Goal: Task Accomplishment & Management: Manage account settings

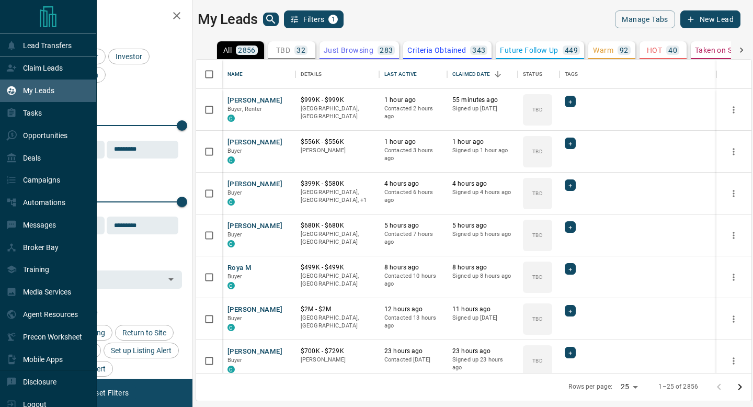
scroll to position [313, 556]
click at [43, 117] on div "Tasks" at bounding box center [48, 113] width 97 height 22
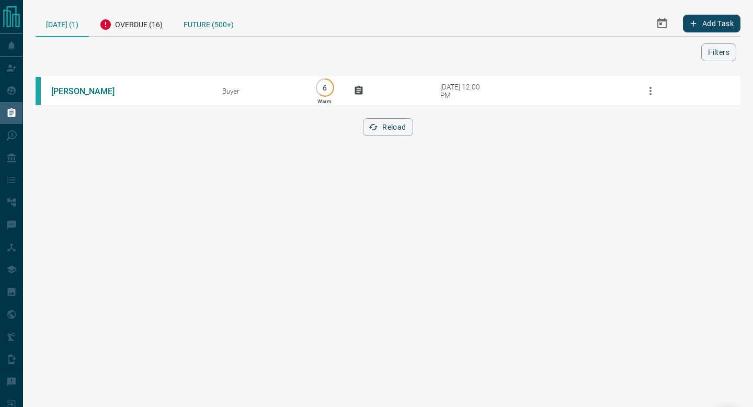
click at [223, 25] on div "Future (500+)" at bounding box center [208, 23] width 71 height 26
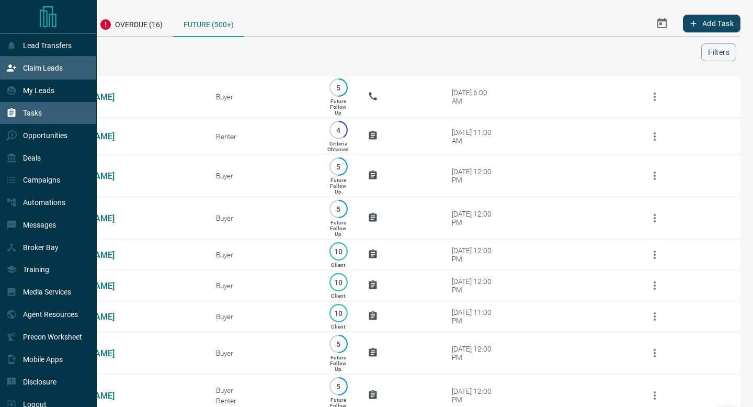
click at [41, 67] on p "Claim Leads" at bounding box center [43, 68] width 40 height 8
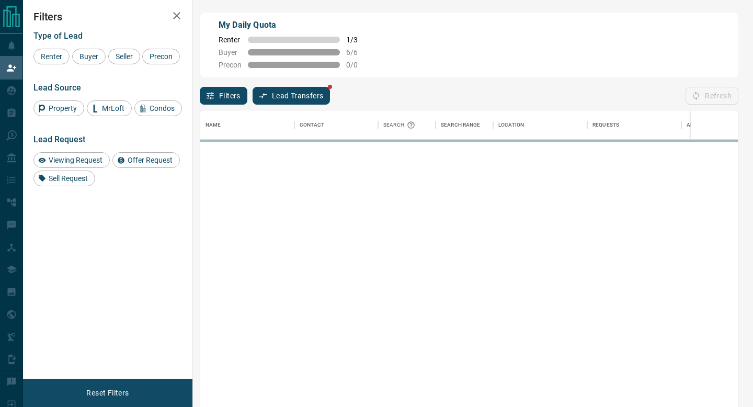
scroll to position [309, 538]
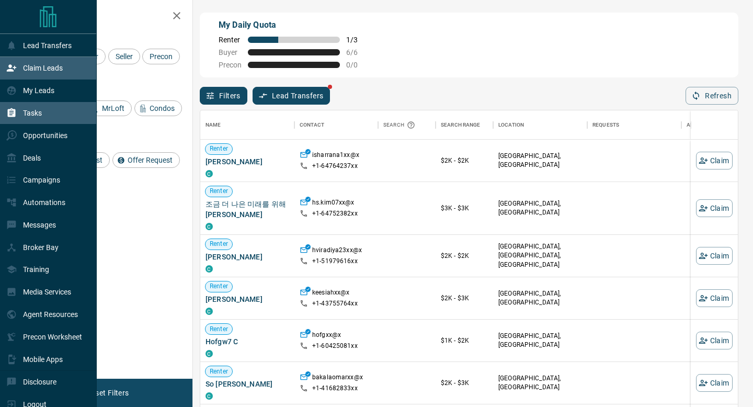
click at [18, 114] on div "Tasks" at bounding box center [24, 113] width 36 height 17
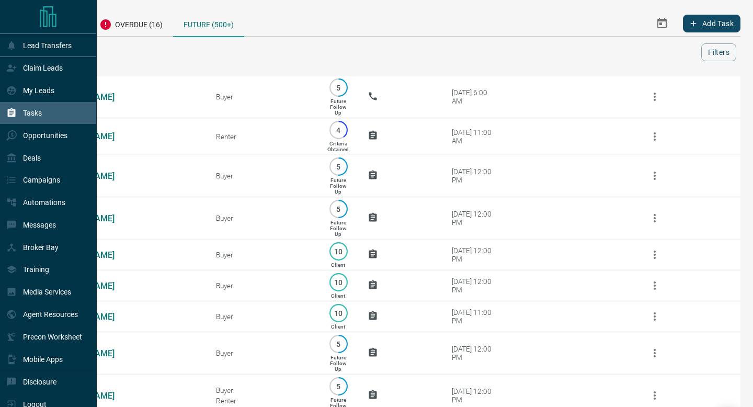
click at [6, 105] on div "Tasks" at bounding box center [48, 113] width 97 height 22
click at [21, 95] on div "My Leads" at bounding box center [30, 90] width 48 height 17
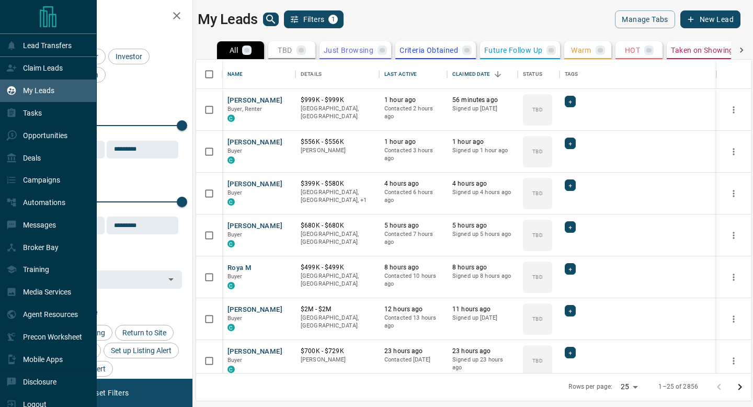
scroll to position [313, 556]
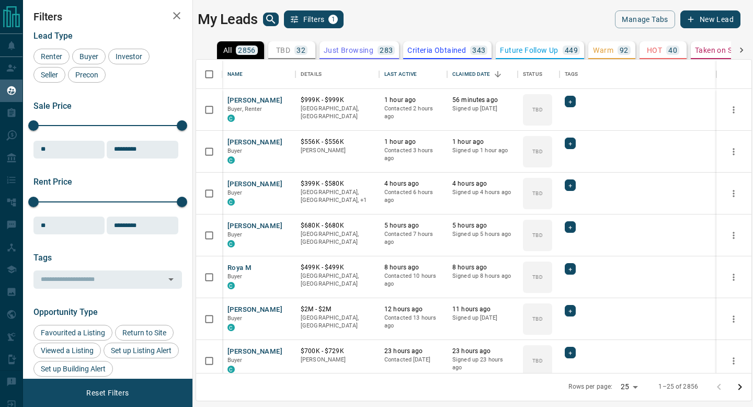
click at [292, 48] on div "TBD 32" at bounding box center [291, 50] width 31 height 9
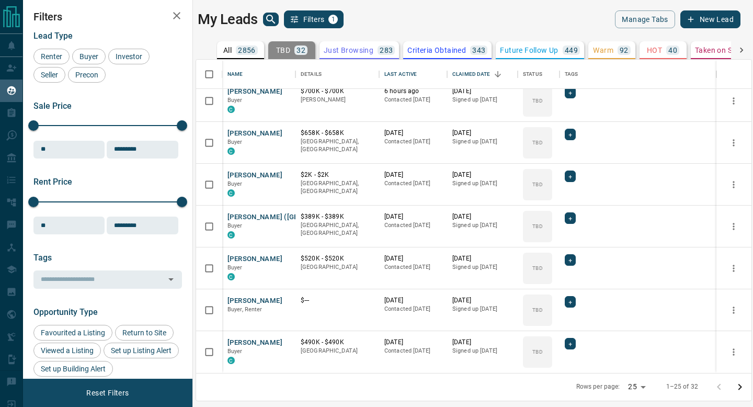
scroll to position [0, 0]
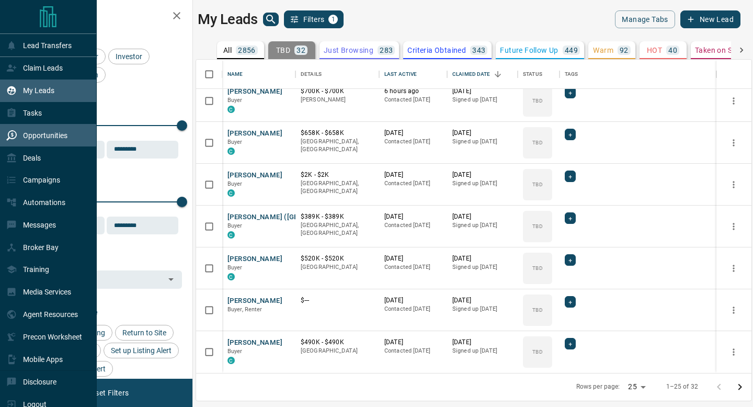
click at [12, 132] on icon at bounding box center [11, 135] width 10 height 10
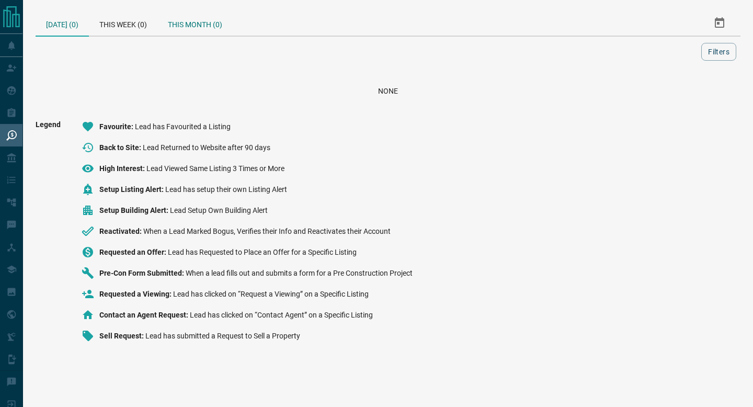
click at [210, 35] on div "This Month (0)" at bounding box center [194, 22] width 75 height 25
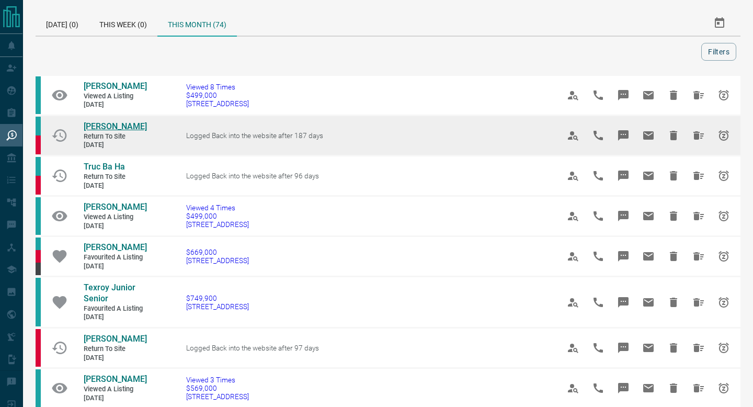
click at [114, 126] on span "[PERSON_NAME]" at bounding box center [115, 126] width 63 height 10
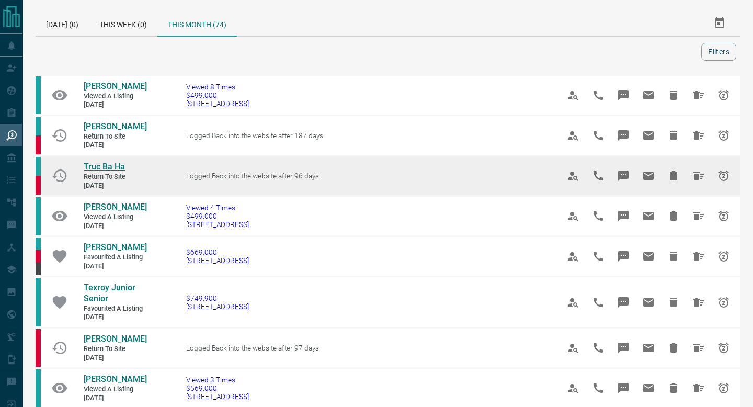
click at [114, 165] on span "Truc Ba Ha" at bounding box center [104, 167] width 41 height 10
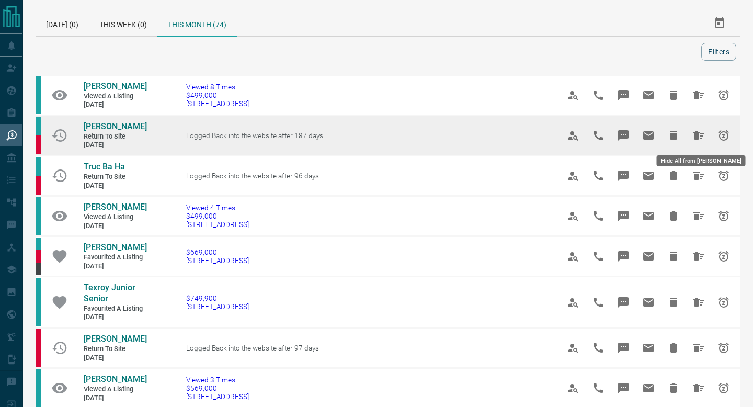
click at [698, 131] on icon "Hide All from Brittany Anceriz" at bounding box center [699, 135] width 13 height 13
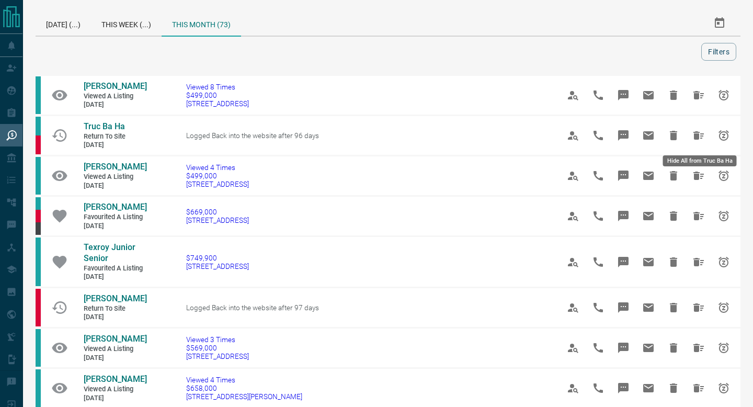
click at [698, 131] on icon "Hide All from Truc Ba Ha" at bounding box center [699, 135] width 13 height 13
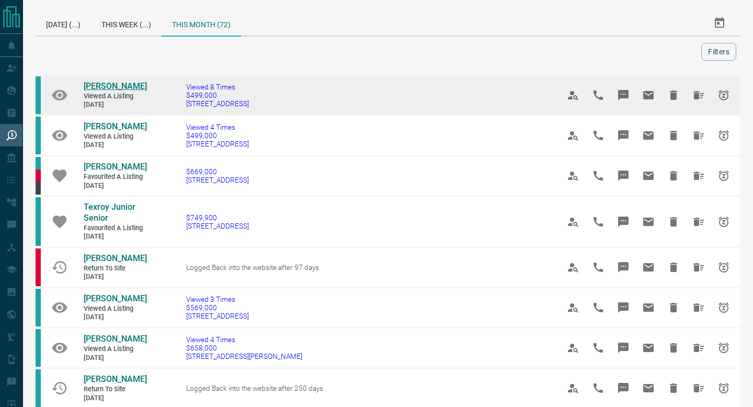
click at [126, 86] on span "[PERSON_NAME]" at bounding box center [115, 86] width 63 height 10
click at [695, 98] on icon "Hide All from Roger Simmons" at bounding box center [699, 95] width 10 height 8
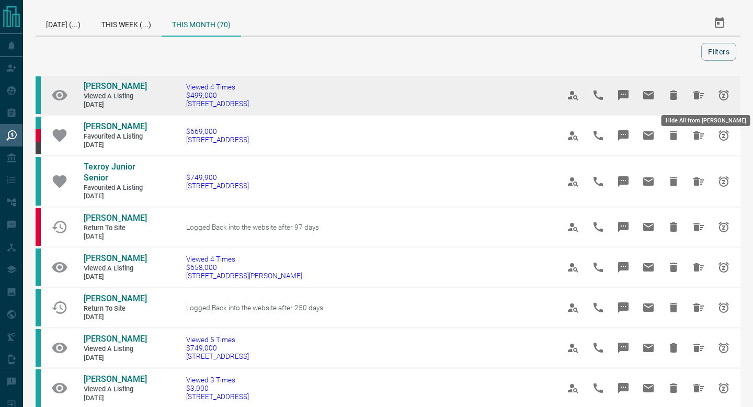
click at [698, 93] on icon "Hide All from Kyle Mennie" at bounding box center [699, 95] width 13 height 13
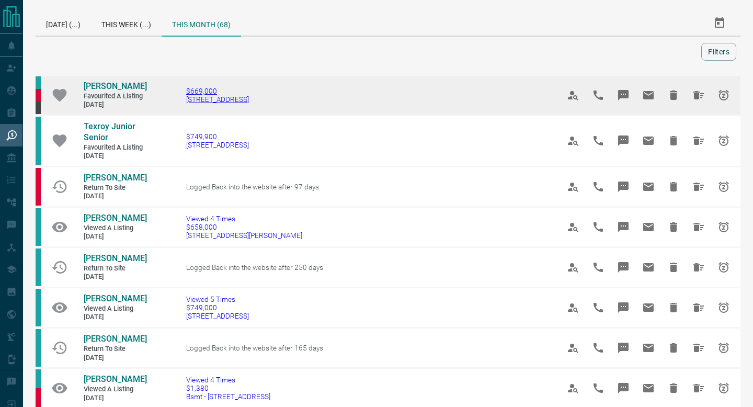
click at [208, 96] on span "[STREET_ADDRESS]" at bounding box center [217, 99] width 63 height 8
click at [697, 97] on icon "Hide All from Michael Klein" at bounding box center [699, 95] width 10 height 8
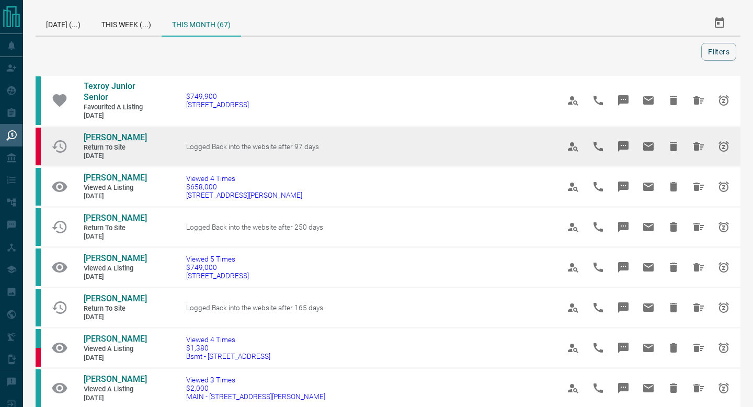
click at [110, 136] on span "[PERSON_NAME]" at bounding box center [115, 137] width 63 height 10
drag, startPoint x: 701, startPoint y: 147, endPoint x: 98, endPoint y: 142, distance: 603.3
click at [98, 142] on tr "[PERSON_NAME] Return to Site [DATE] Logged Back into the website after 97 days" at bounding box center [388, 146] width 705 height 40
click at [96, 141] on span "[PERSON_NAME]" at bounding box center [115, 137] width 63 height 10
click at [700, 140] on button "Hide All from Mark Kola" at bounding box center [698, 146] width 25 height 25
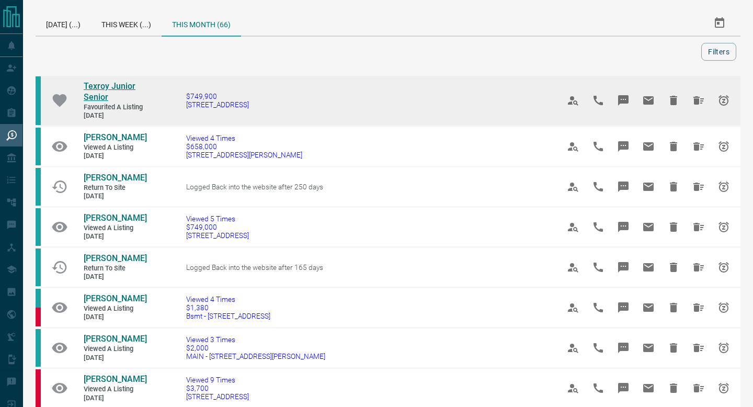
click at [129, 89] on span "Texroy Junior Senior" at bounding box center [110, 91] width 52 height 21
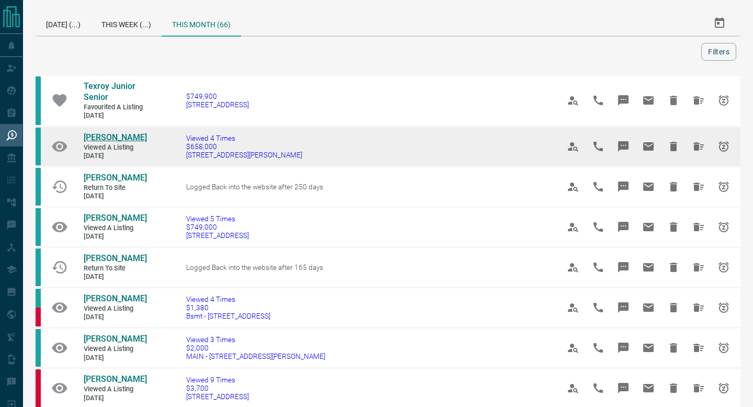
click at [98, 133] on span "[PERSON_NAME]" at bounding box center [115, 137] width 63 height 10
click at [697, 145] on icon "Hide All from Dino Shivji" at bounding box center [699, 146] width 10 height 8
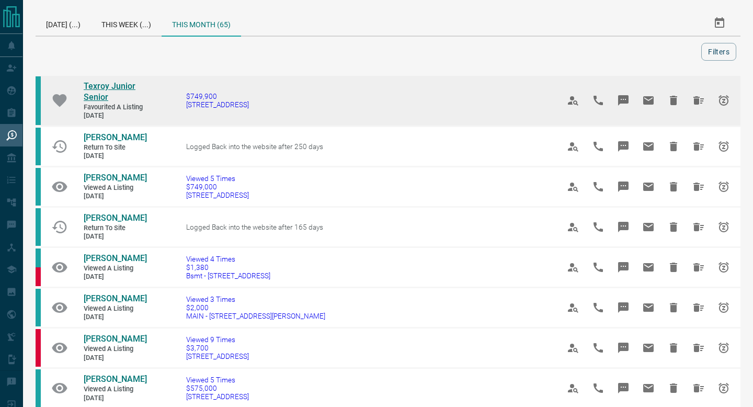
click at [127, 91] on span "Texroy Junior Senior" at bounding box center [110, 91] width 52 height 21
click at [707, 104] on button "Hide All from Texroy Junior Senior" at bounding box center [698, 100] width 25 height 25
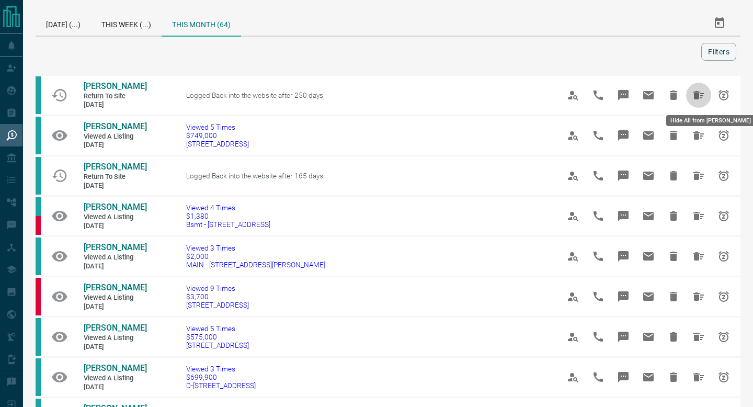
click at [705, 102] on button "Hide All from Tian Niu" at bounding box center [698, 95] width 25 height 25
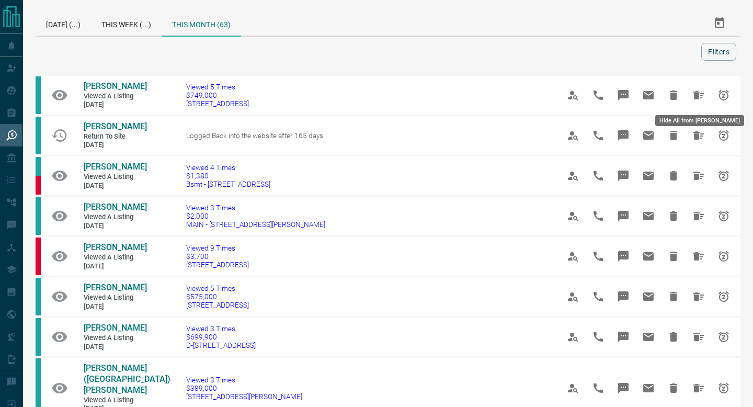
click at [705, 102] on button "Hide All from Antoinette Dente" at bounding box center [698, 95] width 25 height 25
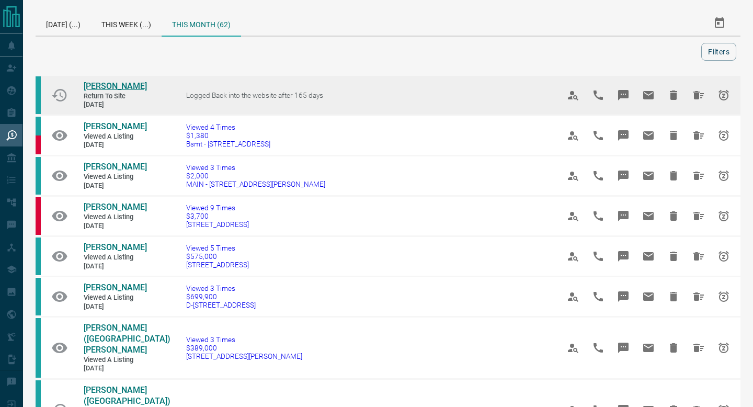
click at [105, 85] on span "[PERSON_NAME]" at bounding box center [115, 86] width 63 height 10
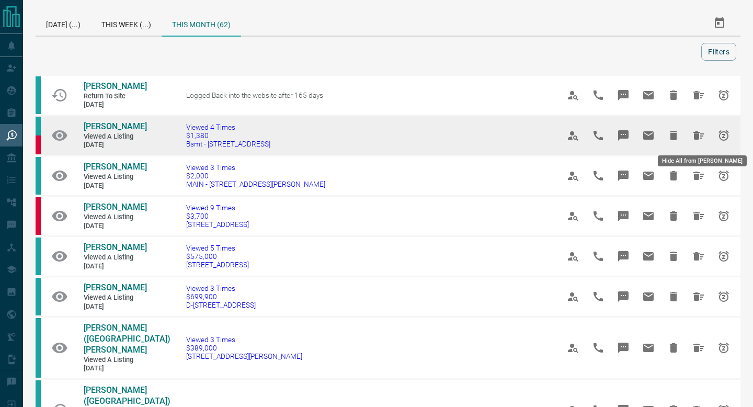
click at [702, 144] on button "Hide All from Toni Trajkovski" at bounding box center [698, 135] width 25 height 25
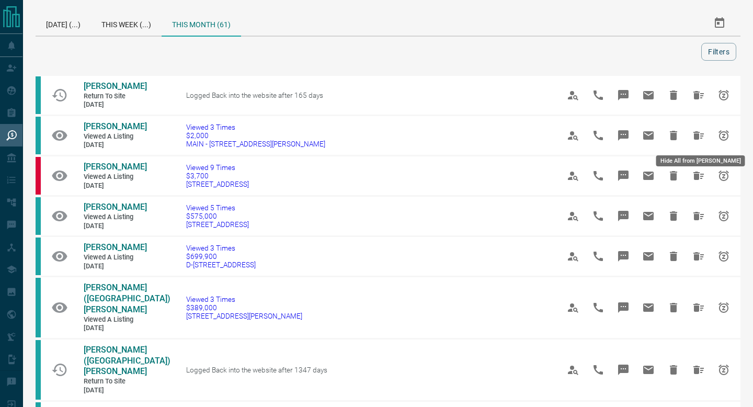
click at [702, 144] on button "Hide All from Andrew McLeod" at bounding box center [698, 135] width 25 height 25
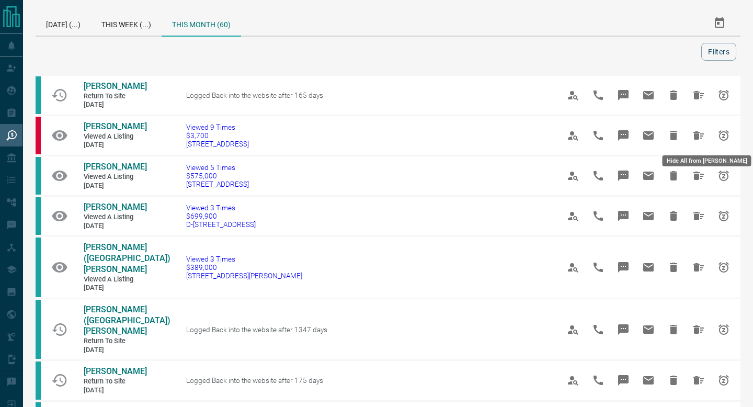
click at [702, 144] on button "Hide All from Dan Babich" at bounding box center [698, 135] width 25 height 25
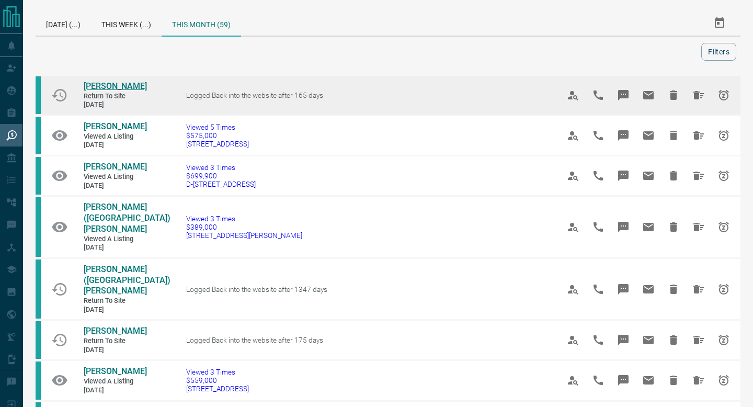
click at [109, 85] on span "[PERSON_NAME]" at bounding box center [115, 86] width 63 height 10
click at [706, 94] on button "Hide All from Raj Rohit" at bounding box center [698, 95] width 25 height 25
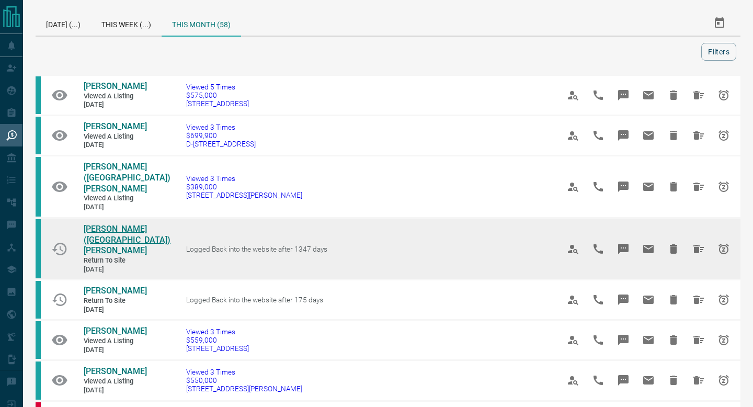
click at [111, 224] on span "[PERSON_NAME] ([GEOGRAPHIC_DATA]) [PERSON_NAME]" at bounding box center [127, 240] width 87 height 32
click at [696, 245] on icon "Hide All from Mel (Melford) Malong" at bounding box center [699, 249] width 10 height 8
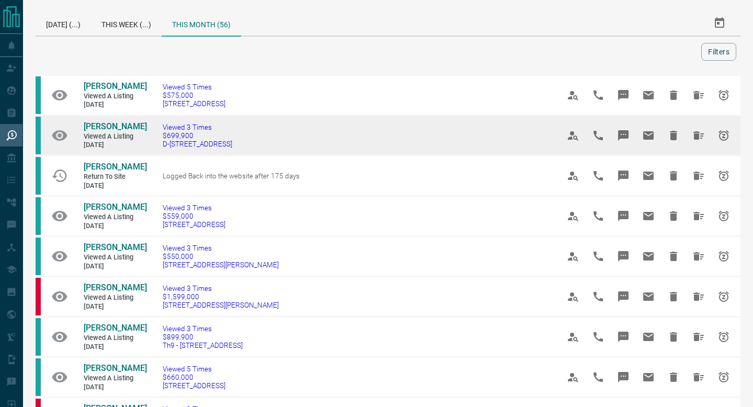
scroll to position [820, 0]
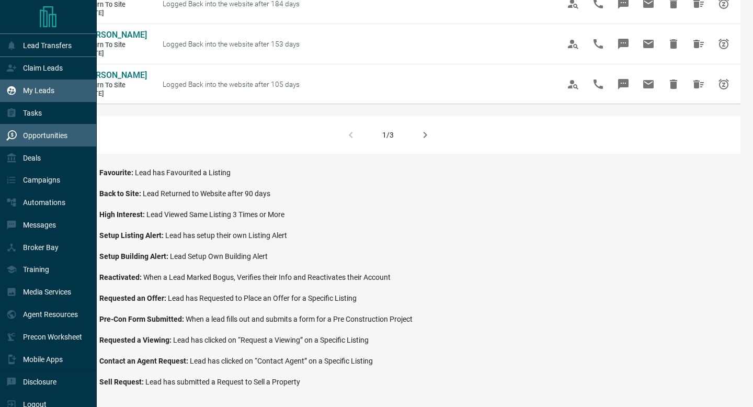
click at [4, 84] on div "My Leads" at bounding box center [48, 91] width 97 height 22
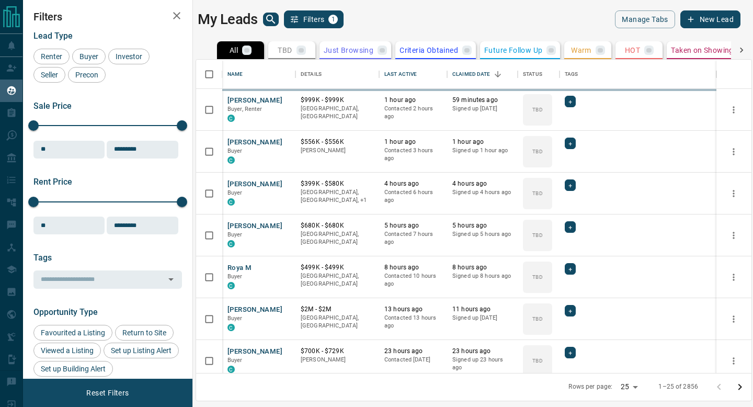
scroll to position [313, 556]
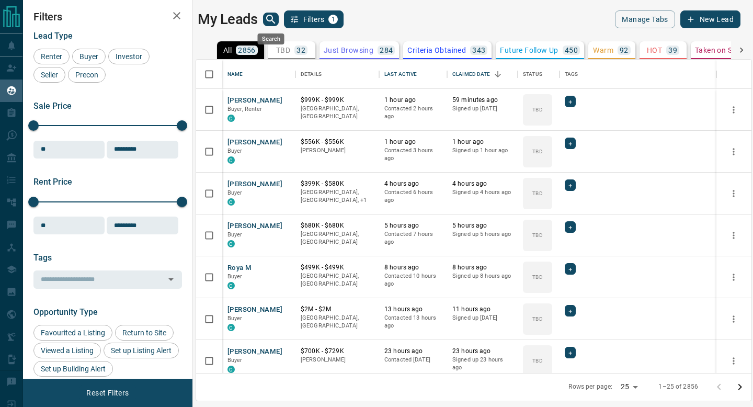
click at [267, 19] on icon "search button" at bounding box center [270, 19] width 9 height 9
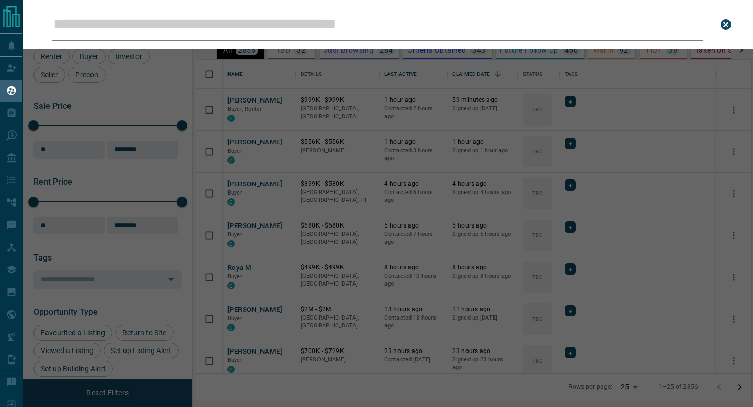
type input "**********"
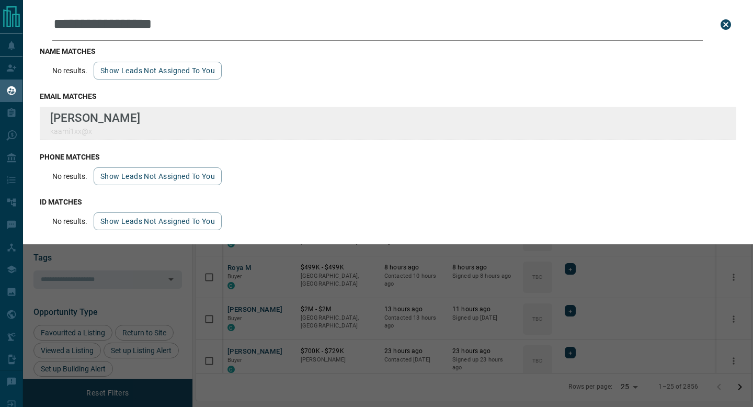
click at [0, 0] on div "**********" at bounding box center [376, 197] width 753 height 394
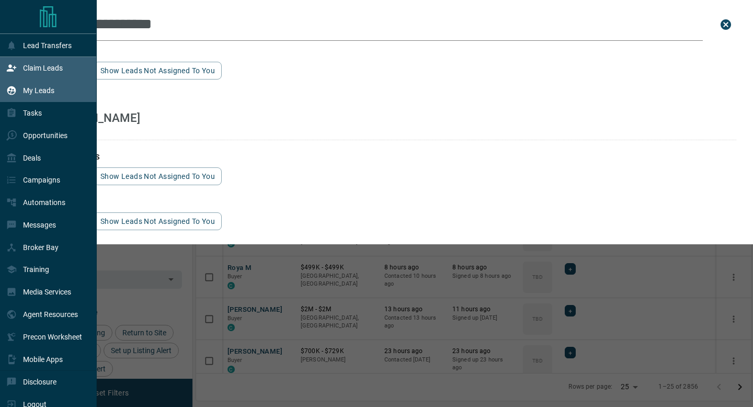
click at [11, 73] on icon at bounding box center [11, 68] width 10 height 10
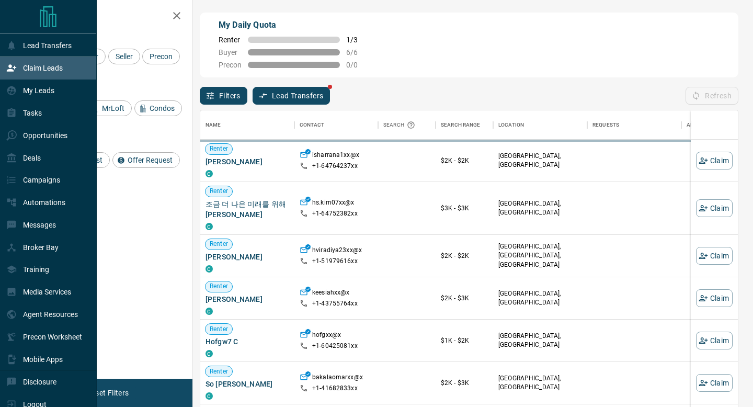
scroll to position [309, 538]
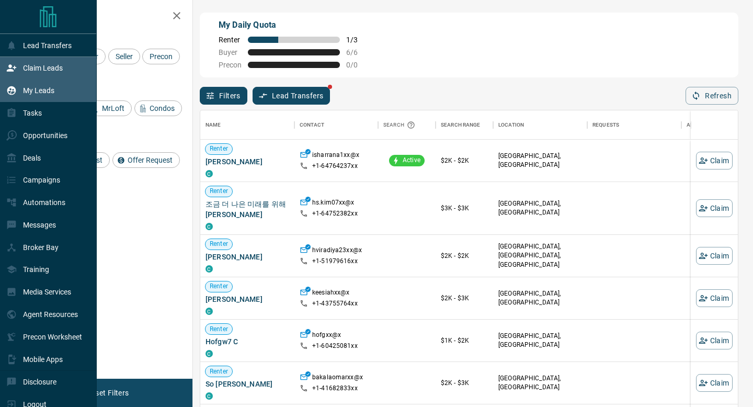
click at [38, 102] on div "My Leads" at bounding box center [48, 91] width 97 height 22
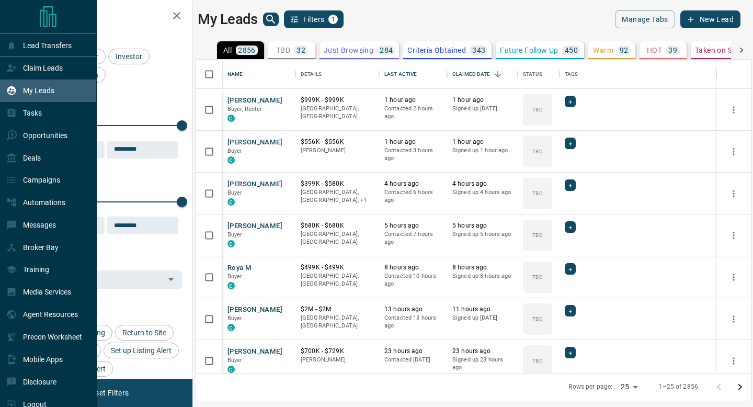
scroll to position [313, 556]
click at [25, 136] on p "Opportunities" at bounding box center [45, 135] width 44 height 8
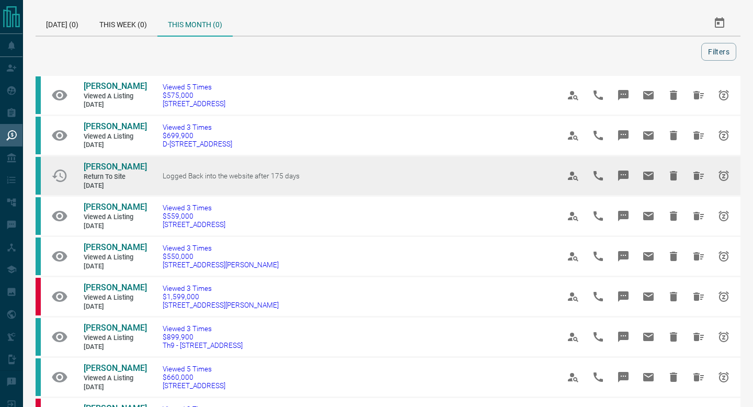
scroll to position [820, 0]
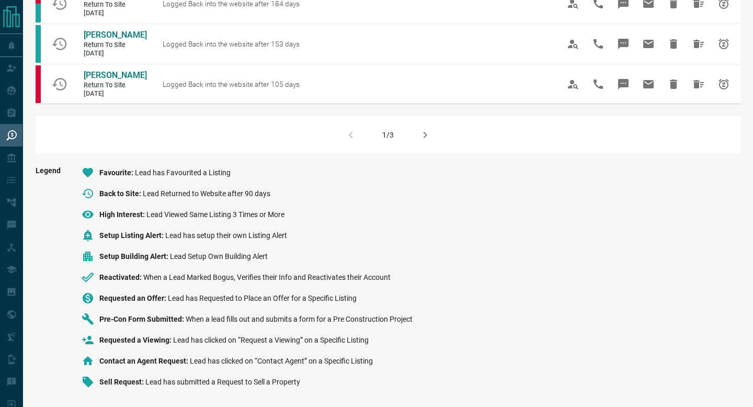
click at [446, 127] on div "1/3" at bounding box center [388, 135] width 705 height 38
click at [427, 146] on button "button" at bounding box center [425, 134] width 25 height 25
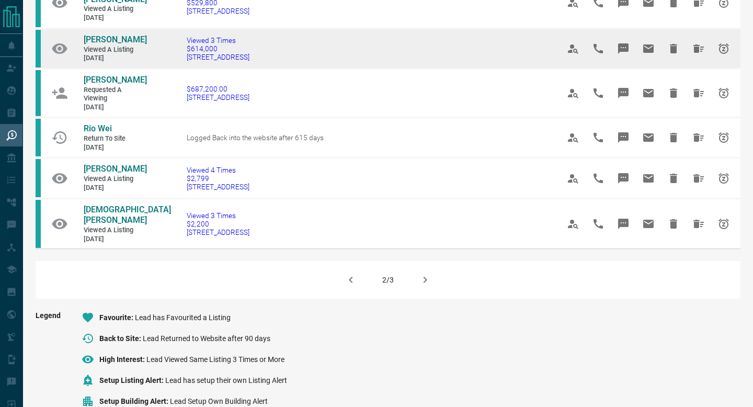
scroll to position [694, 0]
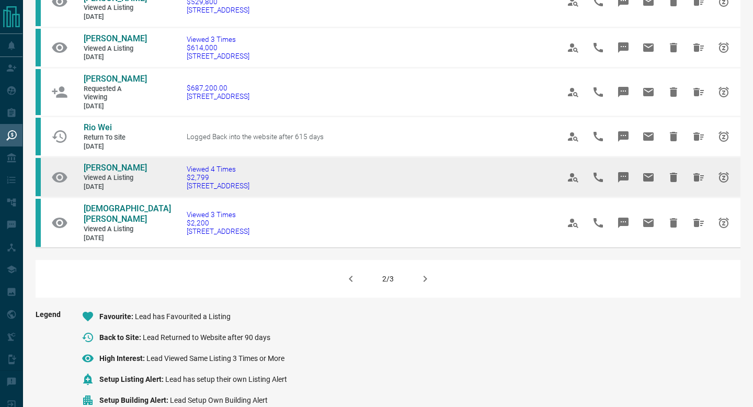
click at [698, 182] on icon "Hide All from Pranav Malwadkar" at bounding box center [699, 177] width 10 height 8
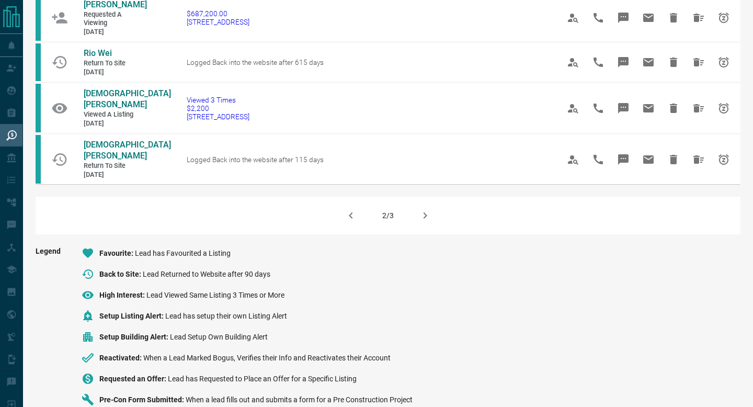
scroll to position [757, 0]
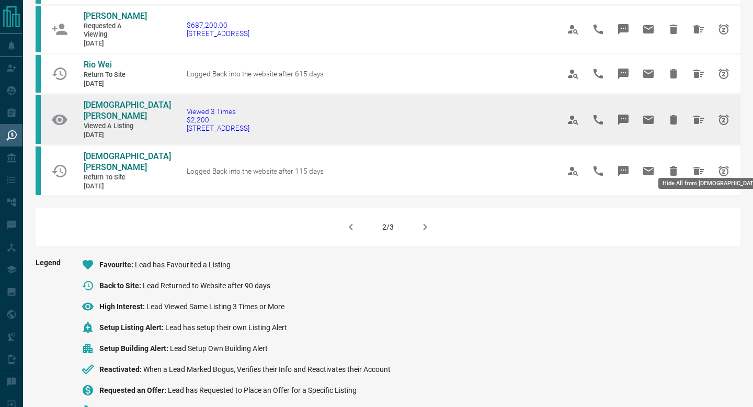
click at [701, 126] on icon "Hide All from Vedia Ferdiner" at bounding box center [699, 120] width 13 height 13
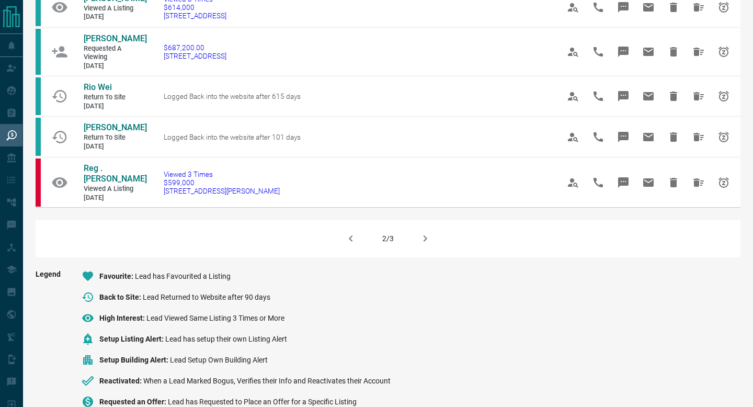
scroll to position [871, 0]
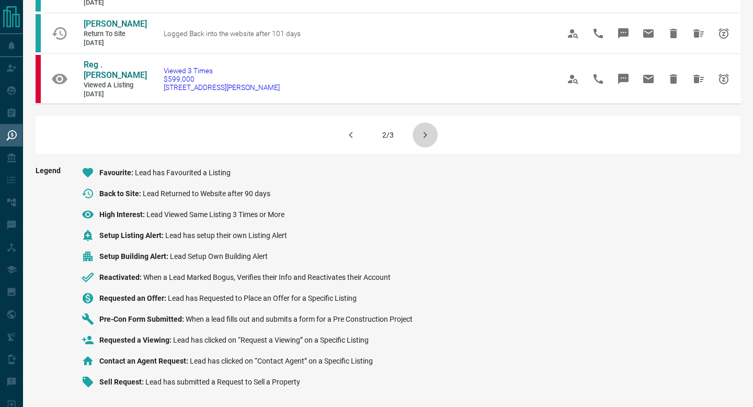
click at [425, 144] on button "button" at bounding box center [425, 134] width 25 height 25
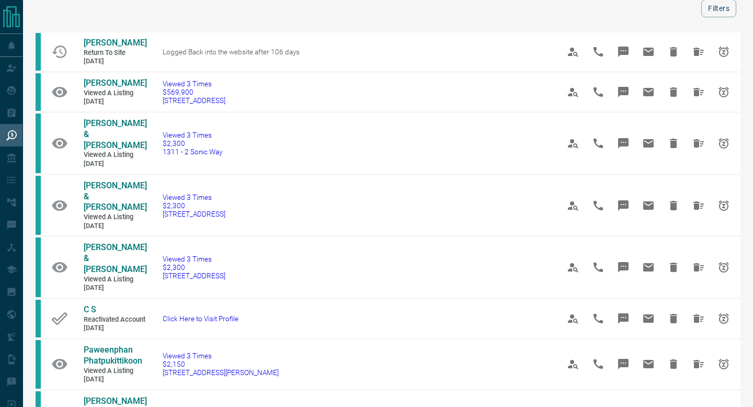
scroll to position [63, 0]
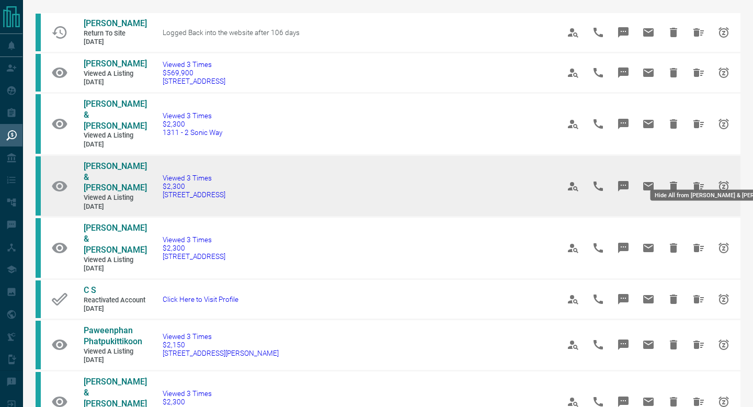
click at [701, 179] on button "Hide All from Vanessa & Earl Soria" at bounding box center [698, 186] width 25 height 25
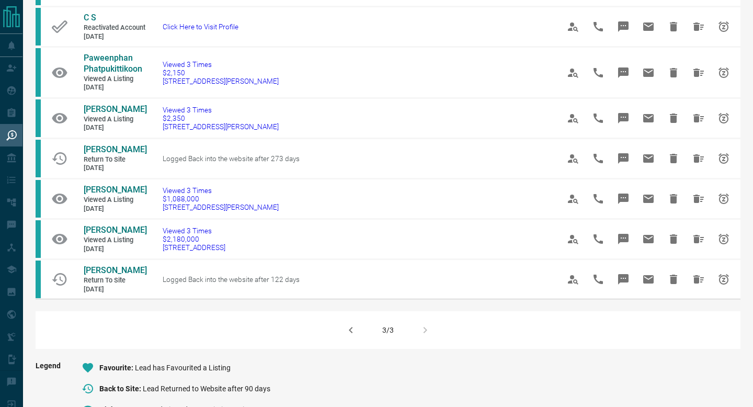
scroll to position [141, 0]
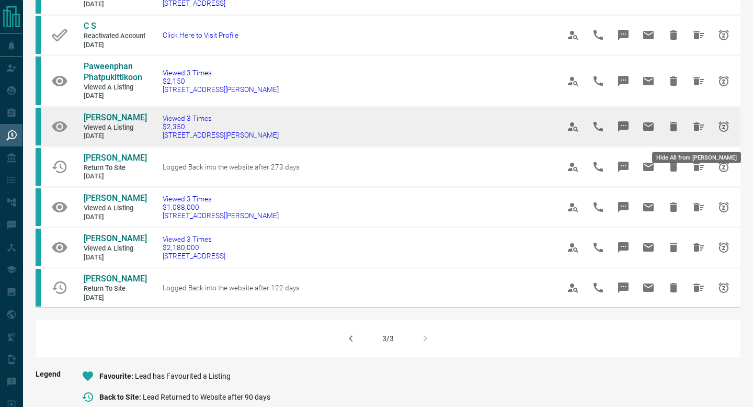
click at [698, 131] on icon "Hide All from Matthew Matthews" at bounding box center [699, 126] width 10 height 8
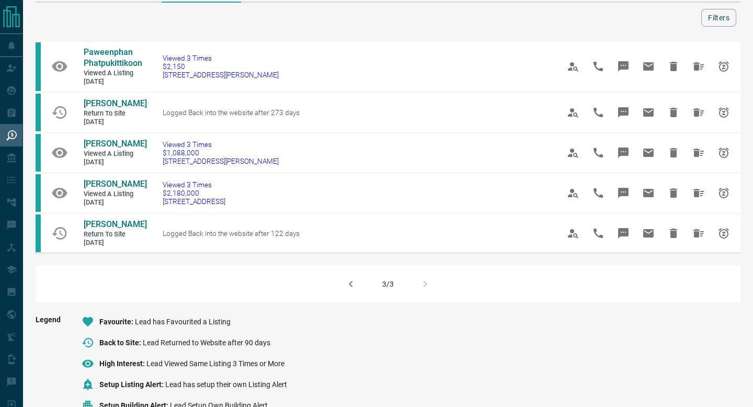
scroll to position [0, 0]
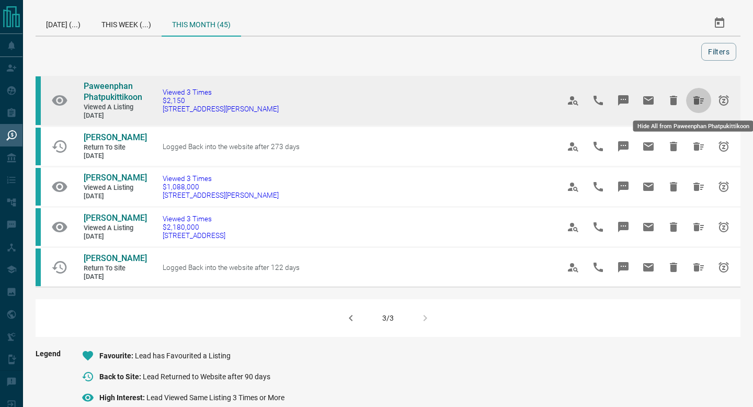
click at [697, 98] on icon "Hide All from Paweenphan Phatpukittikoon" at bounding box center [699, 100] width 13 height 13
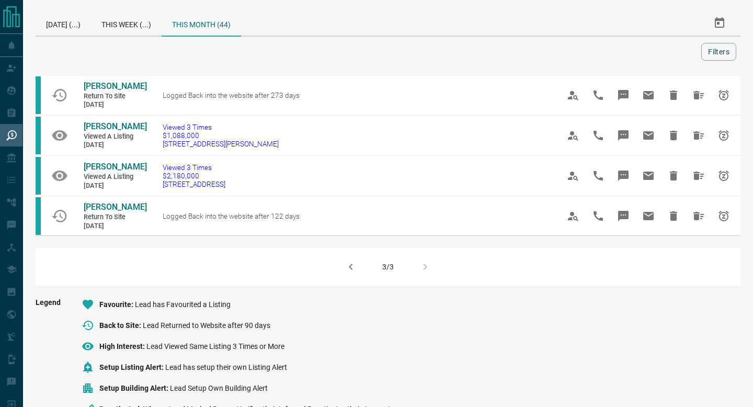
click at [348, 279] on button "button" at bounding box center [351, 266] width 25 height 25
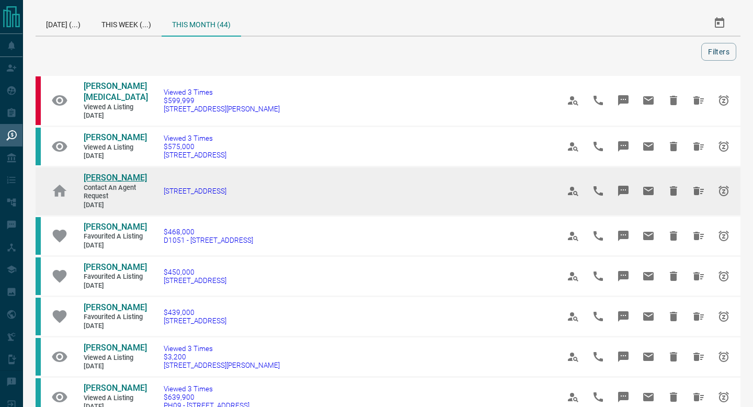
click at [118, 173] on span "[PERSON_NAME]" at bounding box center [115, 178] width 63 height 10
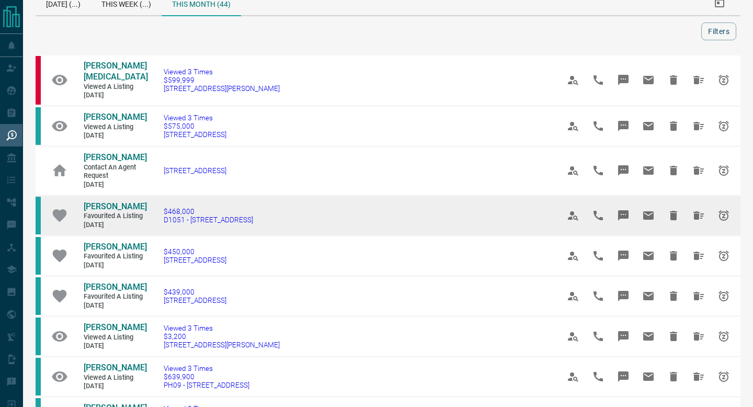
scroll to position [21, 0]
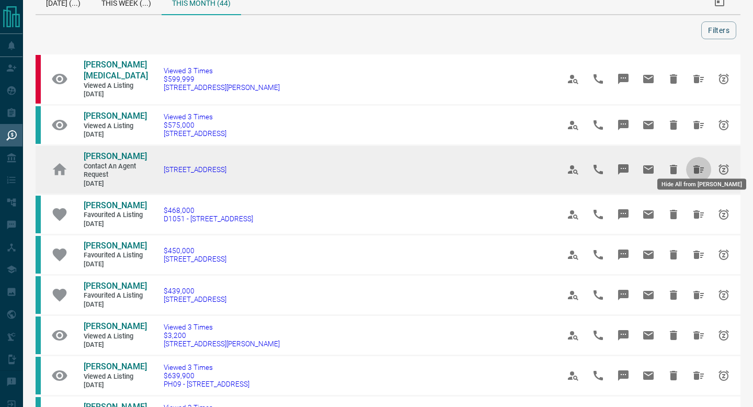
click at [701, 157] on button "Hide All from Justin Forstner" at bounding box center [698, 169] width 25 height 25
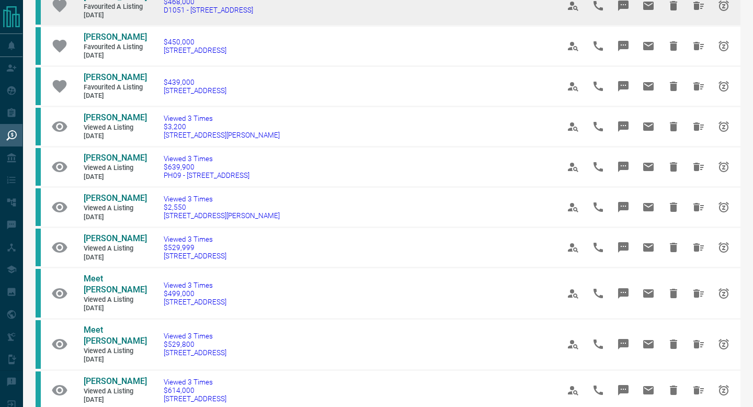
scroll to position [171, 0]
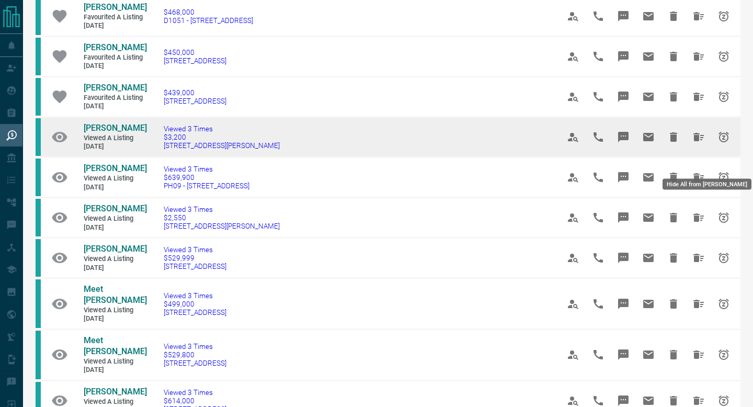
click at [700, 150] on button "Hide All from Jeff Bergin" at bounding box center [698, 137] width 25 height 25
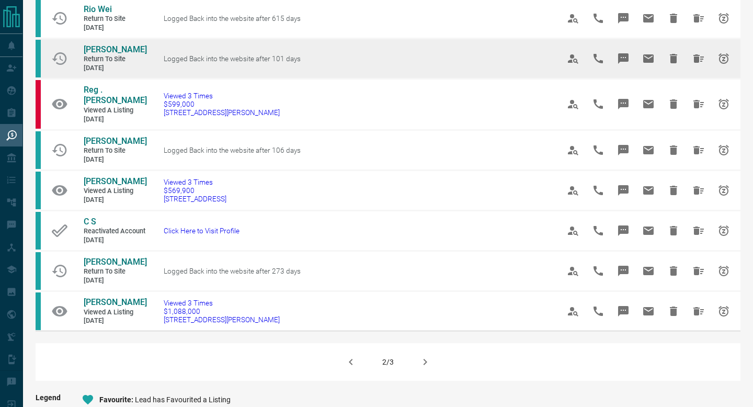
scroll to position [604, 0]
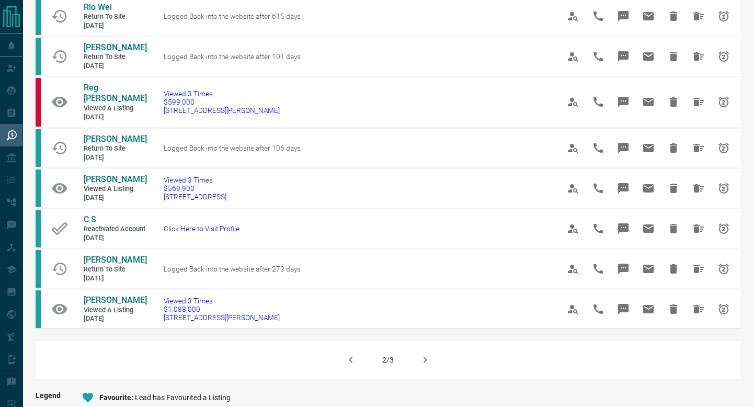
click at [348, 350] on button "button" at bounding box center [351, 359] width 25 height 25
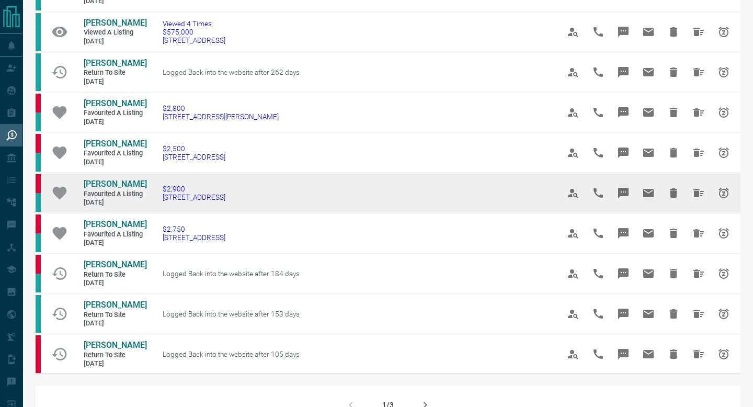
scroll to position [510, 0]
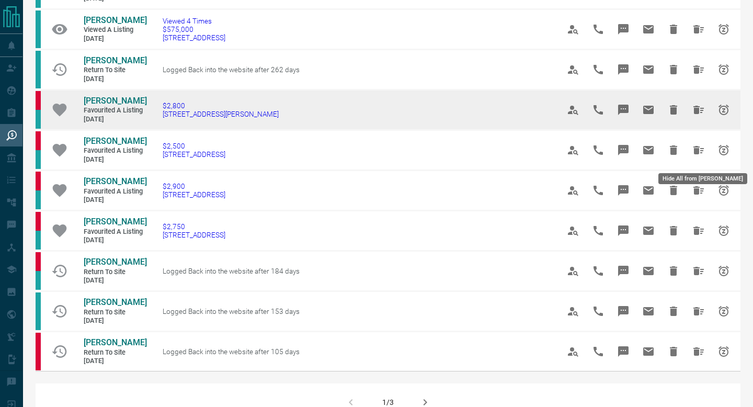
click at [698, 116] on icon "Hide All from Diana Kamakh" at bounding box center [699, 110] width 13 height 13
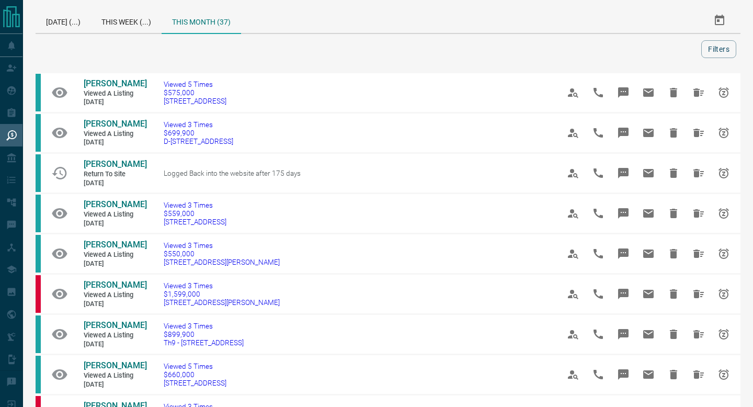
scroll to position [0, 0]
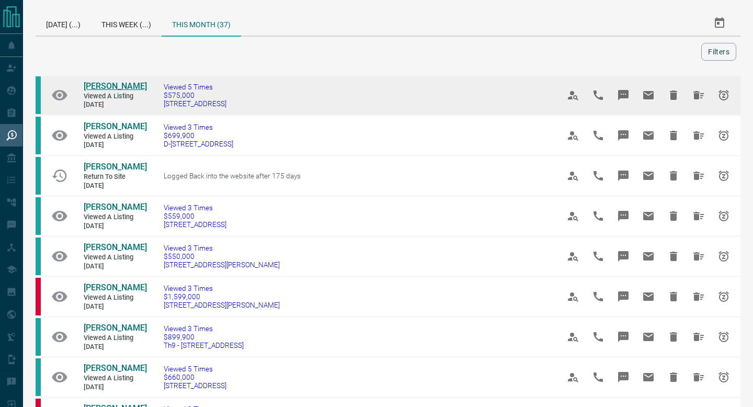
click at [114, 86] on span "[PERSON_NAME]" at bounding box center [115, 86] width 63 height 10
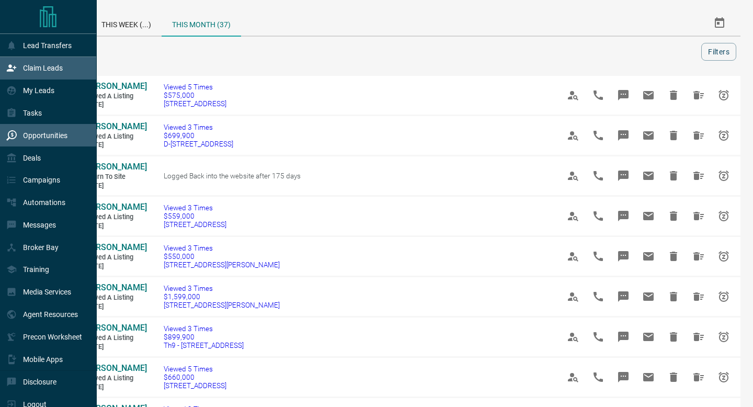
click at [21, 69] on div "Claim Leads" at bounding box center [34, 68] width 57 height 17
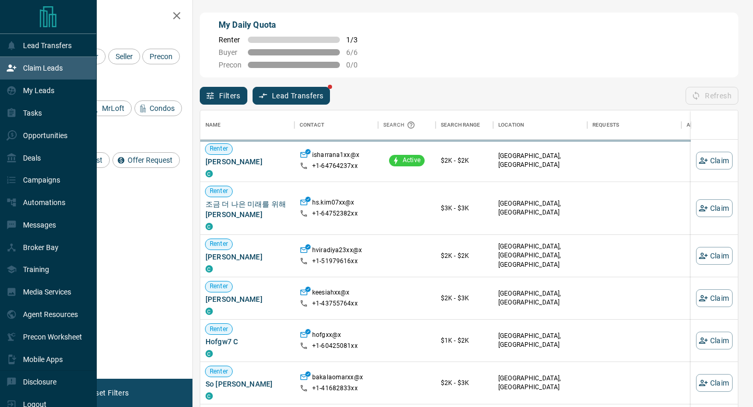
scroll to position [309, 538]
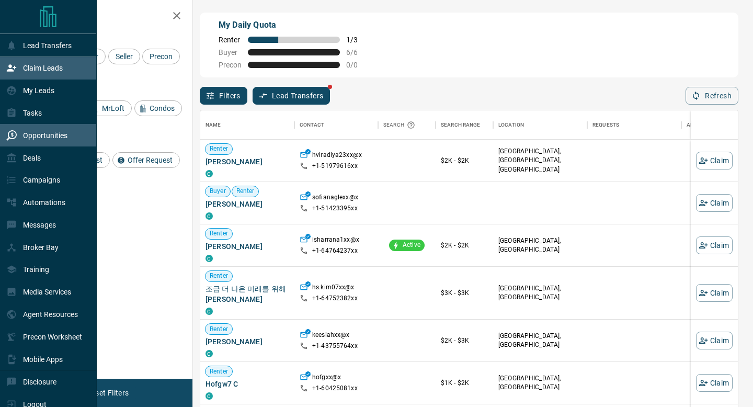
click at [13, 138] on icon at bounding box center [11, 135] width 10 height 10
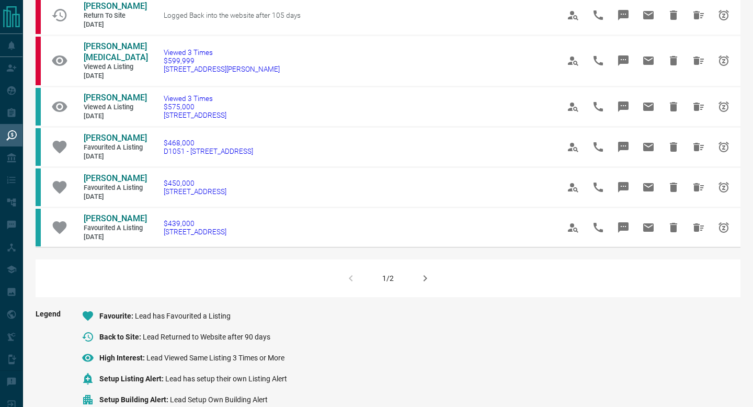
scroll to position [853, 0]
